Goal: Task Accomplishment & Management: Manage account settings

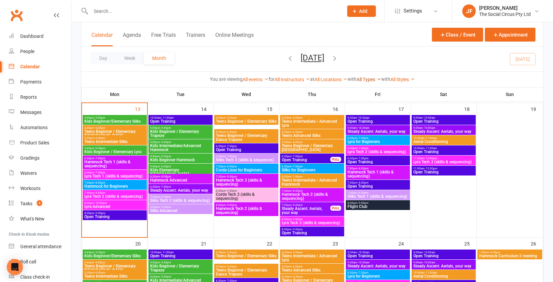
click at [373, 80] on link "All Types" at bounding box center [369, 79] width 25 height 5
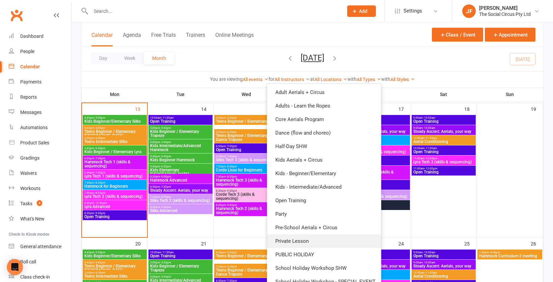
click at [320, 240] on link "Private Lesson" at bounding box center [324, 241] width 114 height 14
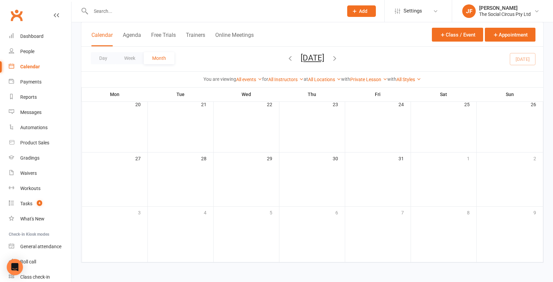
scroll to position [207, 0]
click at [287, 59] on icon "button" at bounding box center [290, 57] width 7 height 7
click at [310, 117] on span "Private Lesson - Kelly Harker" at bounding box center [305, 118] width 49 height 8
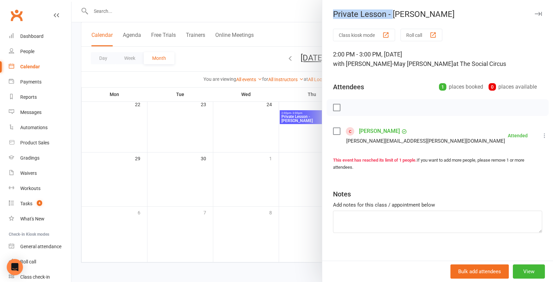
drag, startPoint x: 393, startPoint y: 14, endPoint x: 331, endPoint y: 17, distance: 62.5
click at [331, 17] on div "Private Lesson - Kelly Harker" at bounding box center [438, 13] width 231 height 9
copy div "Private Lesson -"
click at [288, 26] on div at bounding box center [313, 141] width 482 height 282
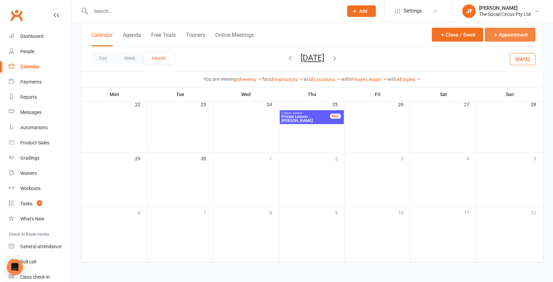
click at [514, 33] on button "Appointment" at bounding box center [510, 35] width 51 height 14
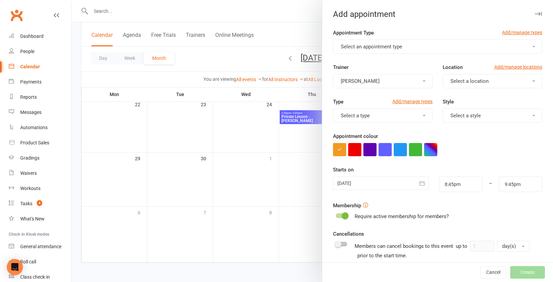
click at [412, 49] on button "Select an appointment type" at bounding box center [437, 47] width 209 height 14
click at [368, 104] on span "Private Lesson" at bounding box center [355, 103] width 33 height 6
click at [393, 84] on button "[PERSON_NAME]" at bounding box center [383, 81] width 100 height 14
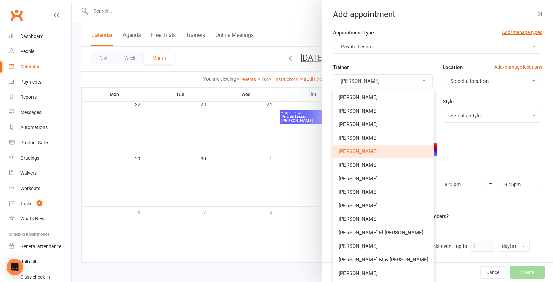
click at [367, 150] on span "[PERSON_NAME]" at bounding box center [358, 151] width 39 height 6
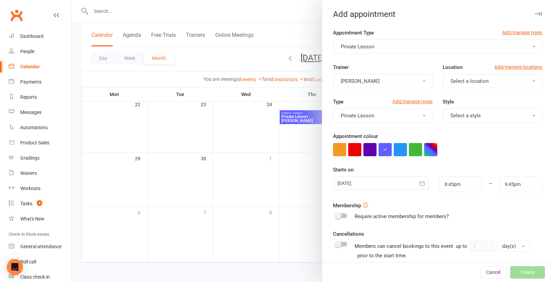
click at [377, 80] on button "[PERSON_NAME]" at bounding box center [383, 81] width 100 height 14
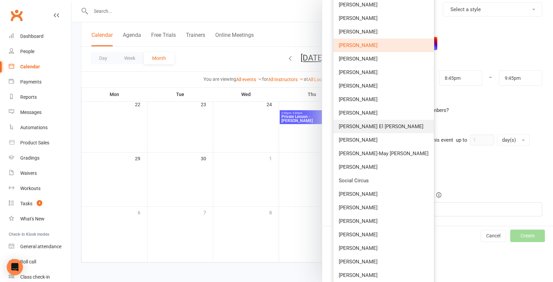
scroll to position [110, 0]
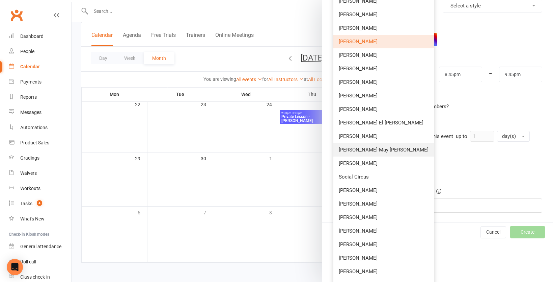
click at [365, 149] on span "[PERSON_NAME]-May [PERSON_NAME]" at bounding box center [384, 150] width 90 height 6
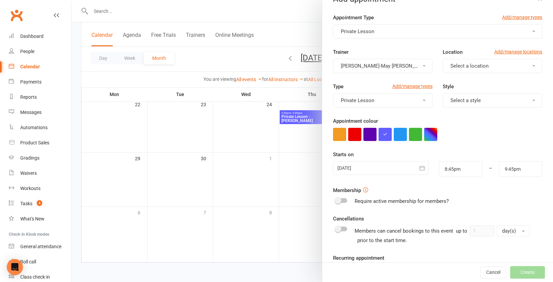
scroll to position [0, 0]
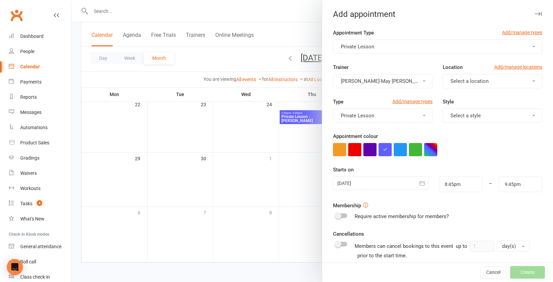
click at [469, 78] on span "Select a location" at bounding box center [470, 81] width 38 height 6
click at [468, 95] on span "The Social Circus" at bounding box center [469, 97] width 40 height 6
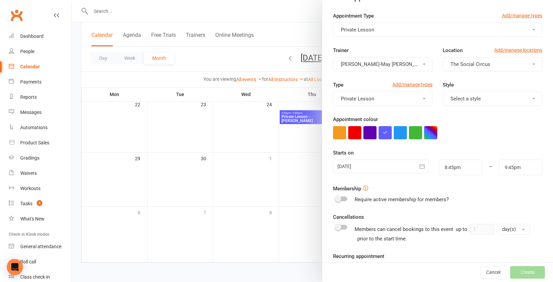
scroll to position [17, 0]
click at [422, 167] on icon "button" at bounding box center [422, 165] width 7 height 7
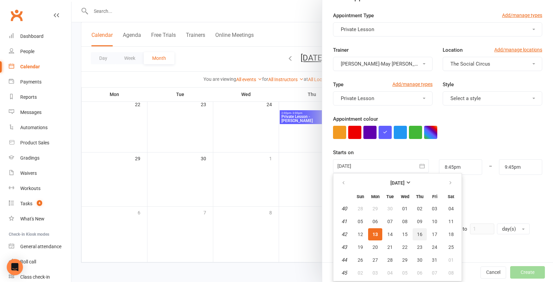
click at [421, 232] on span "16" at bounding box center [419, 233] width 5 height 5
type input "16 Oct 2025"
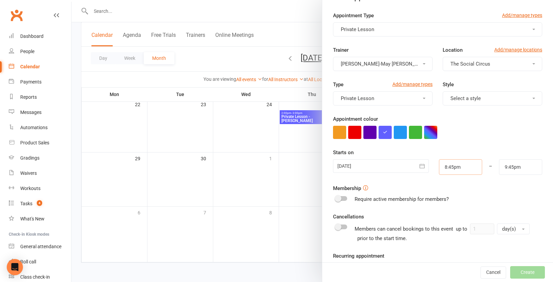
click at [453, 168] on input "8:45pm" at bounding box center [460, 167] width 43 height 16
type input "9:30pm"
type input "10:30pm"
click at [456, 198] on li "9:30pm" at bounding box center [456, 200] width 32 height 10
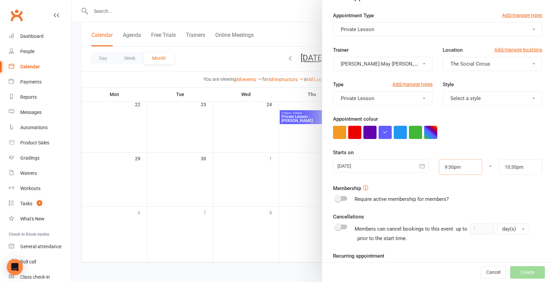
click at [457, 166] on input "9:30pm" at bounding box center [460, 167] width 43 height 16
type input "9:30am"
type input "10:30am"
type input "9:30am"
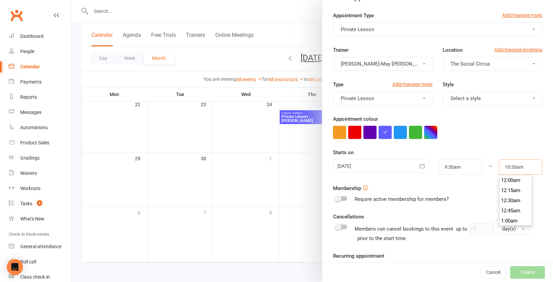
scroll to position [415, 0]
click at [496, 149] on div "Starts on 16 Oct 2025 October 2025 Sun Mon Tue Wed Thu Fri Sat 40 28 29 30 01 0…" at bounding box center [437, 161] width 209 height 26
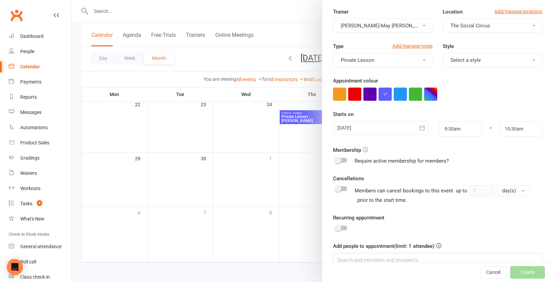
scroll to position [61, 0]
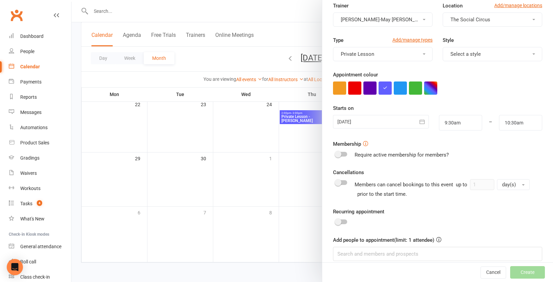
click at [345, 153] on div at bounding box center [341, 154] width 11 height 5
click at [336, 153] on input "checkbox" at bounding box center [336, 153] width 0 height 0
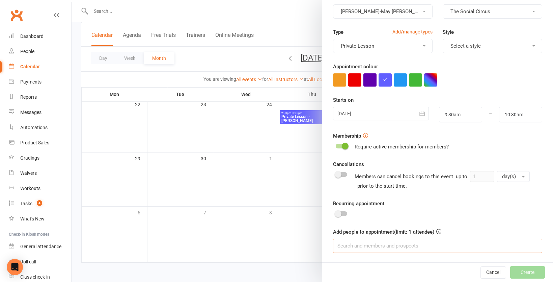
click at [423, 246] on input at bounding box center [437, 245] width 209 height 14
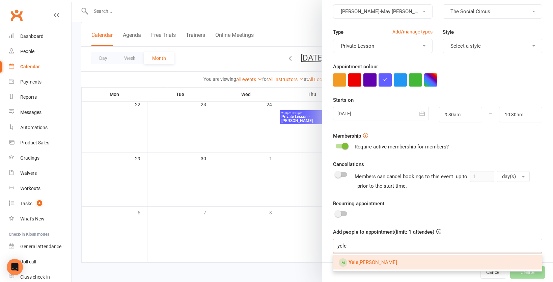
type input "yele"
click at [390, 261] on link "Yele na Udy" at bounding box center [438, 262] width 209 height 14
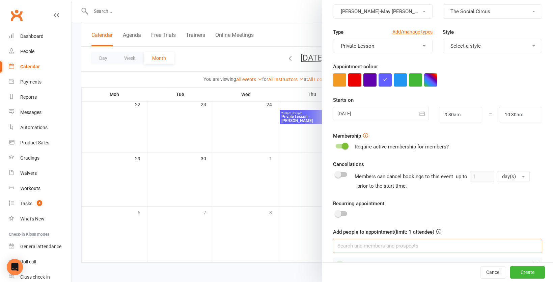
scroll to position [88, 0]
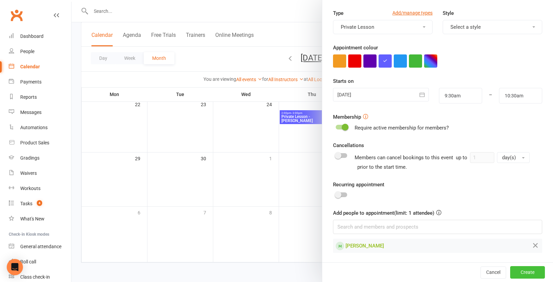
click at [532, 270] on button "Create" at bounding box center [528, 272] width 35 height 12
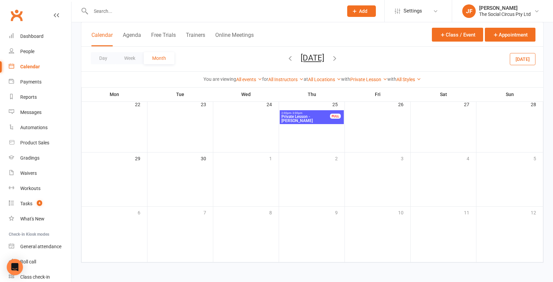
click at [339, 56] on icon "button" at bounding box center [334, 57] width 7 height 7
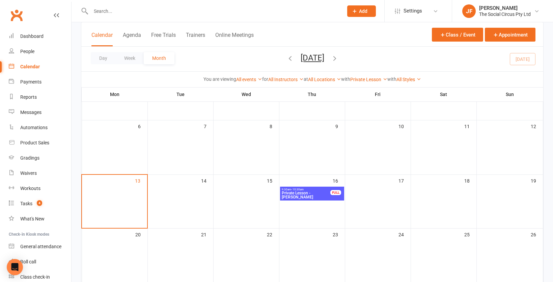
scroll to position [80, 0]
click at [104, 14] on input "text" at bounding box center [214, 10] width 250 height 9
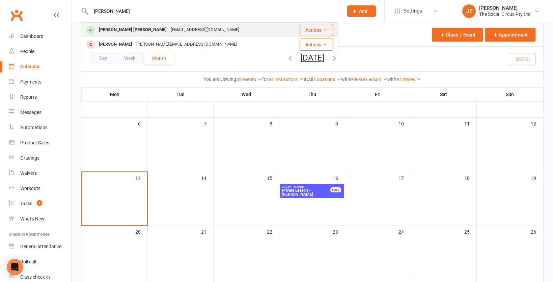
type input "arlene"
click at [124, 28] on div "Arlene Dela Paz" at bounding box center [133, 30] width 72 height 10
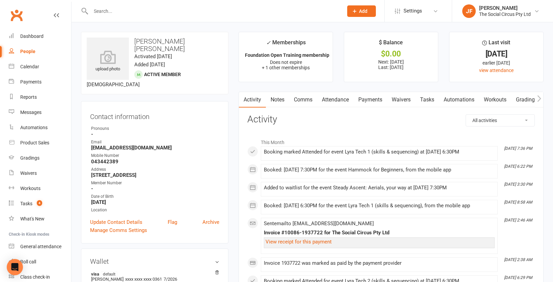
click at [334, 97] on link "Attendance" at bounding box center [335, 100] width 36 height 16
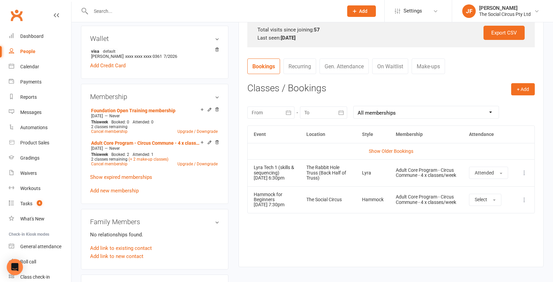
scroll to position [223, 0]
click at [492, 205] on button "Select" at bounding box center [485, 199] width 32 height 12
click at [495, 233] on link "Absent" at bounding box center [503, 228] width 67 height 14
click at [521, 202] on icon at bounding box center [524, 199] width 7 height 7
click at [489, 246] on link "Remove booking" at bounding box center [495, 239] width 67 height 14
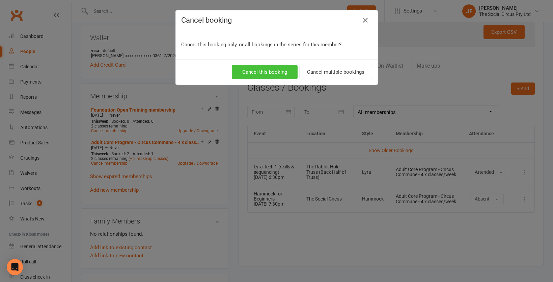
click at [281, 73] on button "Cancel this booking" at bounding box center [265, 72] width 66 height 14
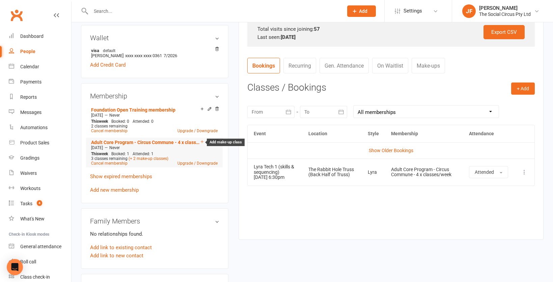
click at [201, 140] on icon at bounding box center [202, 141] width 3 height 3
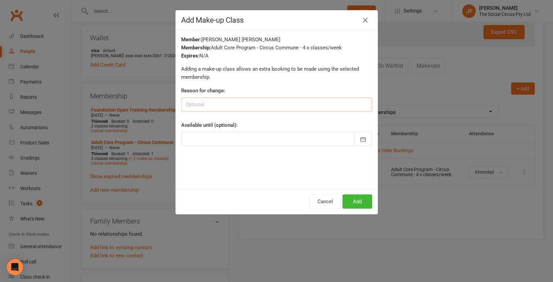
click at [267, 105] on input at bounding box center [276, 104] width 191 height 14
click at [361, 138] on icon "button" at bounding box center [363, 139] width 7 height 7
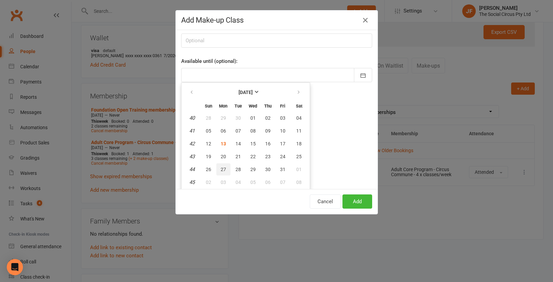
click at [227, 170] on button "27" at bounding box center [223, 169] width 14 height 12
type input "27 Oct 2025"
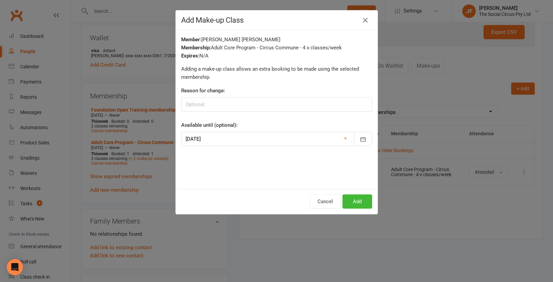
scroll to position [0, 0]
click at [357, 202] on button "Add" at bounding box center [358, 201] width 30 height 14
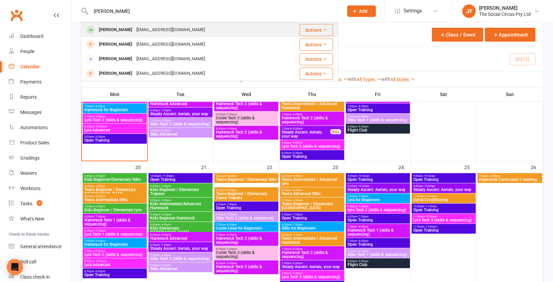
type input "[PERSON_NAME]"
click at [134, 28] on div "[EMAIL_ADDRESS][DOMAIN_NAME]" at bounding box center [170, 30] width 73 height 10
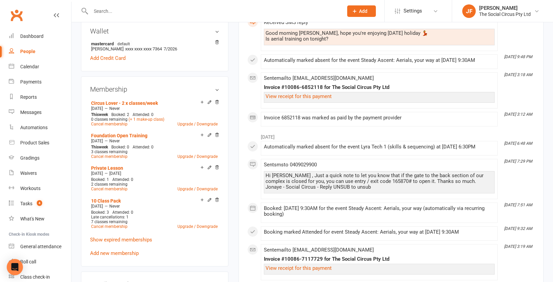
scroll to position [227, 0]
